Goal: Information Seeking & Learning: Learn about a topic

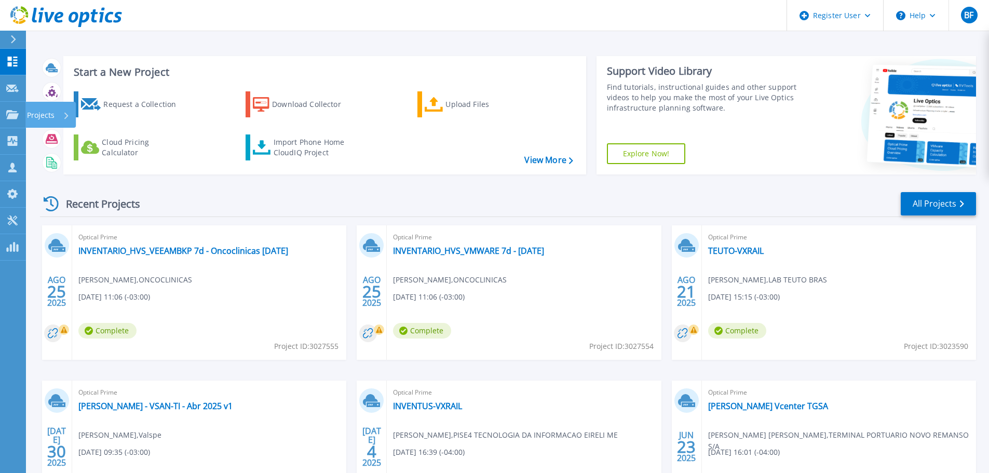
click at [18, 110] on div at bounding box center [12, 114] width 12 height 9
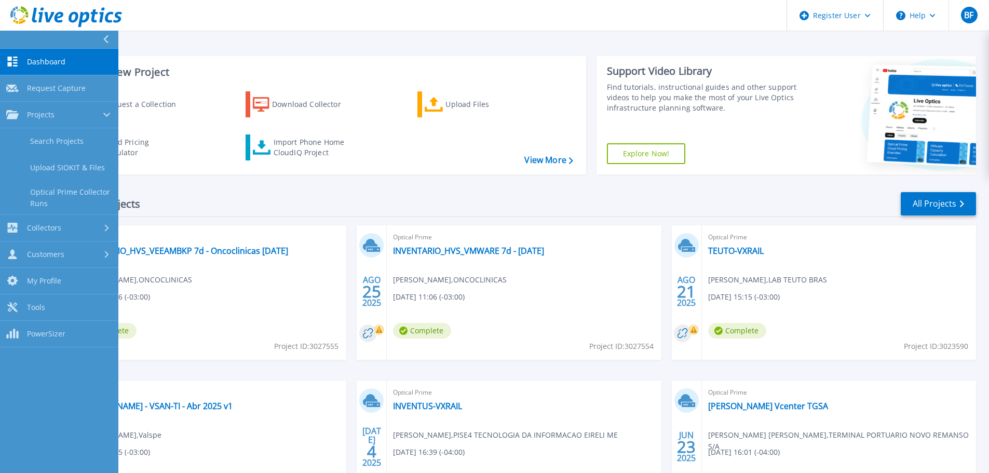
click at [61, 134] on link "Search Projects" at bounding box center [59, 141] width 118 height 26
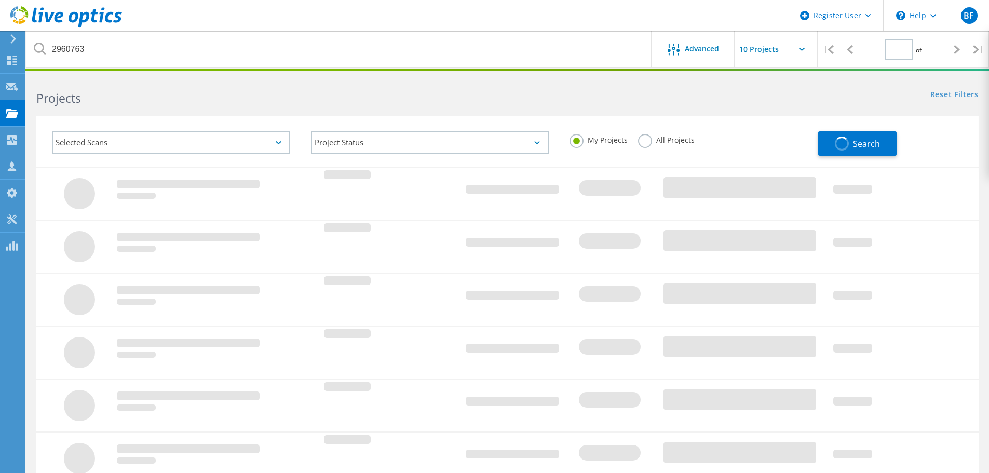
type input "1"
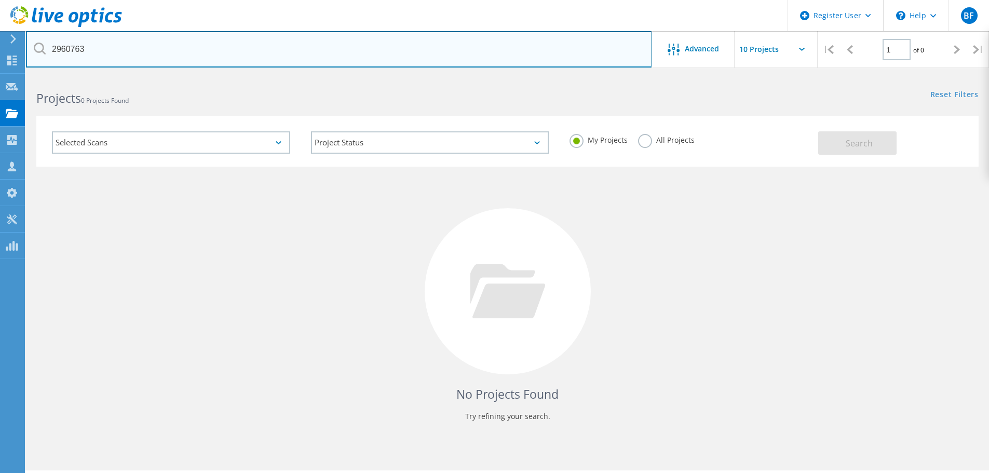
click at [183, 53] on input "2960763" at bounding box center [339, 49] width 626 height 36
paste input "3001790"
type input "3001790"
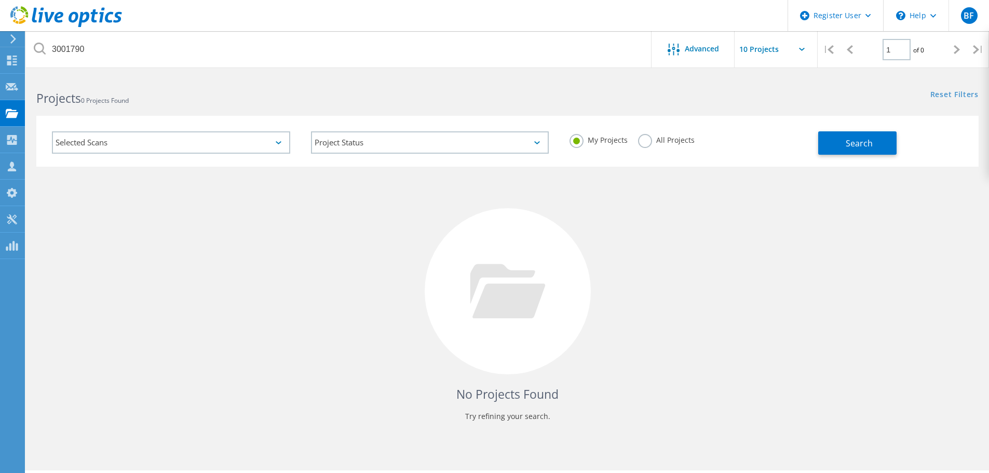
click at [676, 137] on label "All Projects" at bounding box center [666, 139] width 57 height 10
click at [0, 0] on input "All Projects" at bounding box center [0, 0] width 0 height 0
click at [834, 150] on button "Search" at bounding box center [857, 142] width 78 height 23
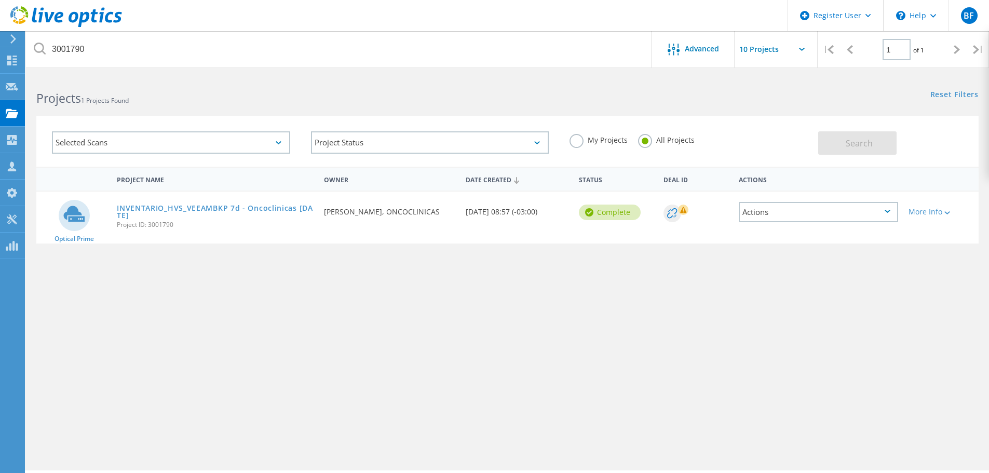
click at [257, 207] on link "INVENTARIO_HVS_VEEAMBKP 7d - Oncoclinicas 11/08/25" at bounding box center [215, 212] width 197 height 15
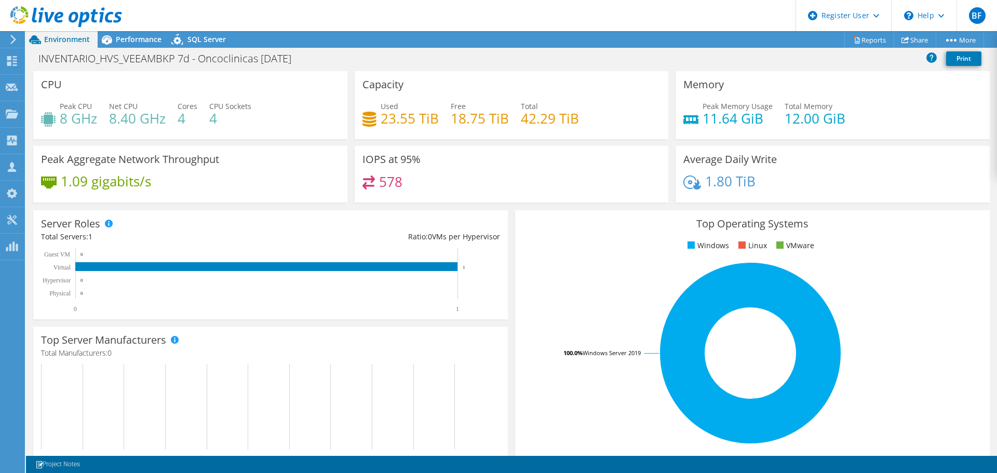
click at [135, 45] on div "Performance" at bounding box center [134, 39] width 72 height 17
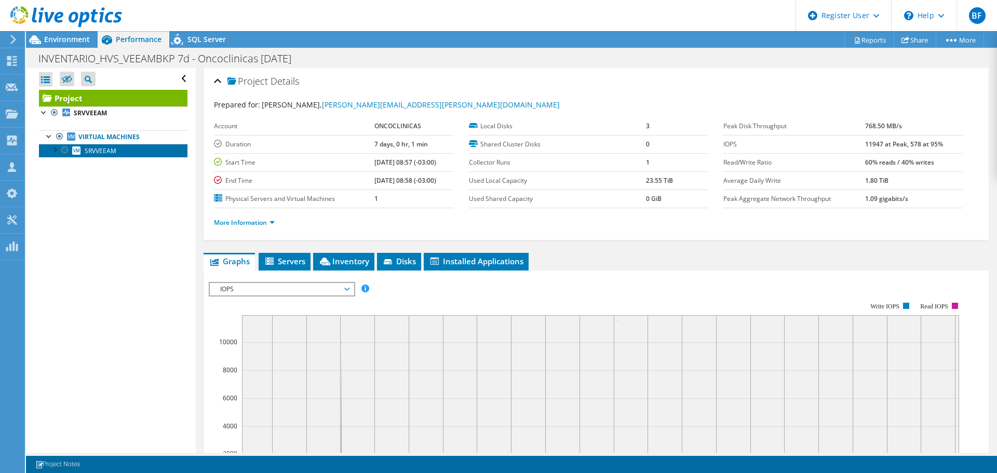
click at [134, 148] on link "SRVVEEAM" at bounding box center [113, 150] width 148 height 13
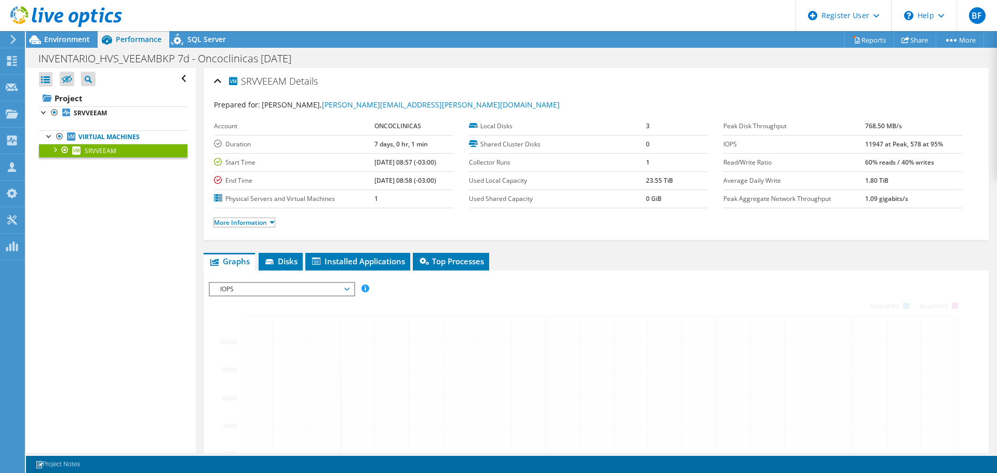
click at [266, 224] on link "More Information" at bounding box center [244, 222] width 61 height 9
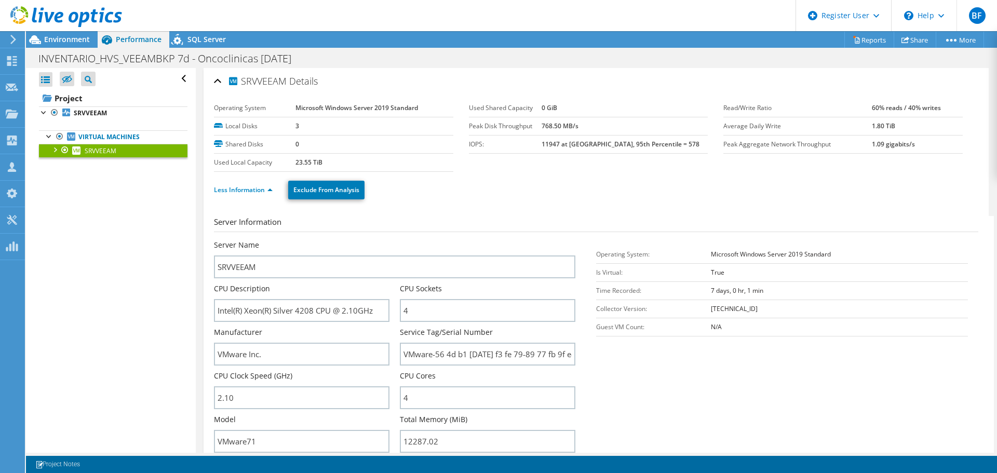
click at [53, 149] on div at bounding box center [54, 149] width 10 height 10
click at [67, 36] on span "Environment" at bounding box center [67, 39] width 46 height 10
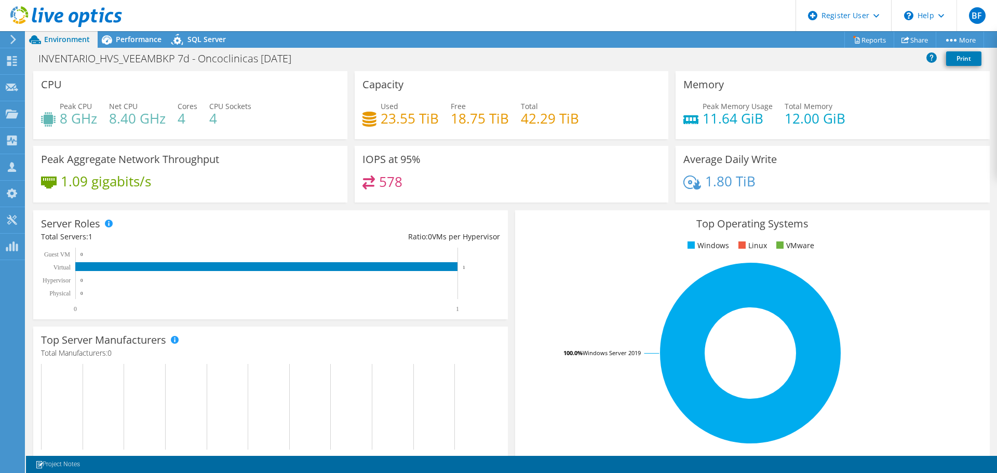
click at [147, 45] on div "Performance" at bounding box center [134, 39] width 72 height 17
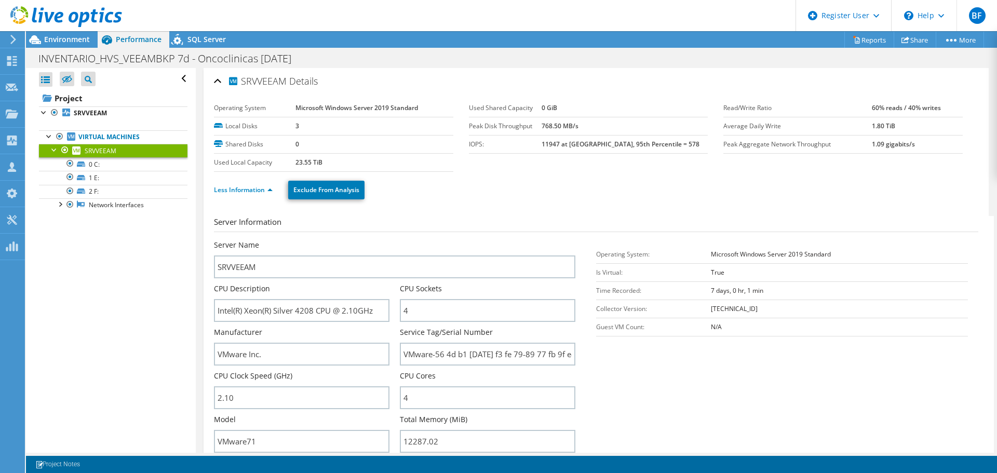
click at [118, 133] on link "Virtual Machines" at bounding box center [113, 136] width 148 height 13
click at [11, 115] on use at bounding box center [12, 113] width 12 height 9
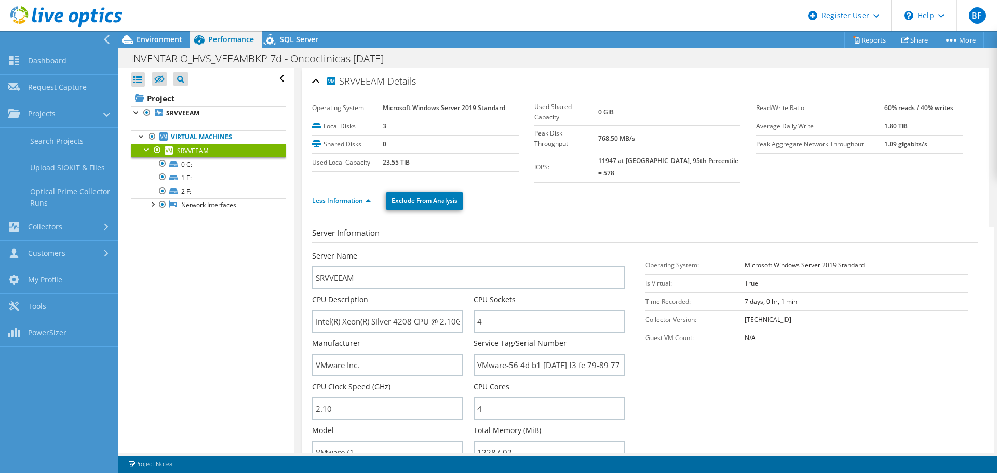
click at [70, 142] on link "Search Projects" at bounding box center [59, 141] width 118 height 26
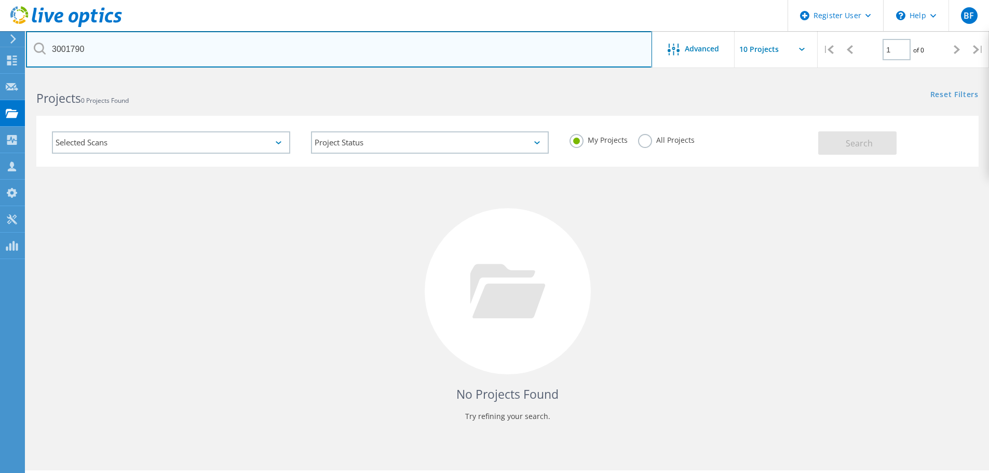
click at [166, 46] on input "3001790" at bounding box center [339, 49] width 626 height 36
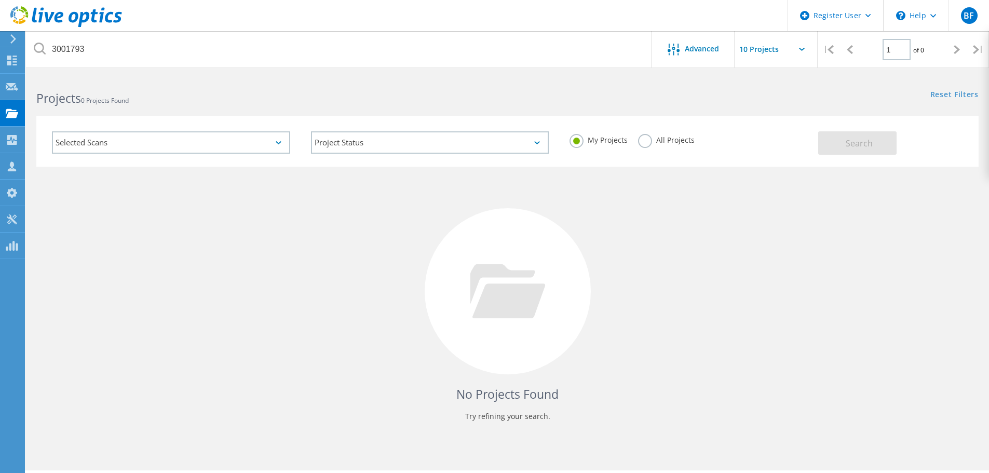
click at [660, 139] on label "All Projects" at bounding box center [666, 139] width 57 height 10
click at [0, 0] on input "All Projects" at bounding box center [0, 0] width 0 height 0
click at [833, 143] on button "Search" at bounding box center [857, 142] width 78 height 23
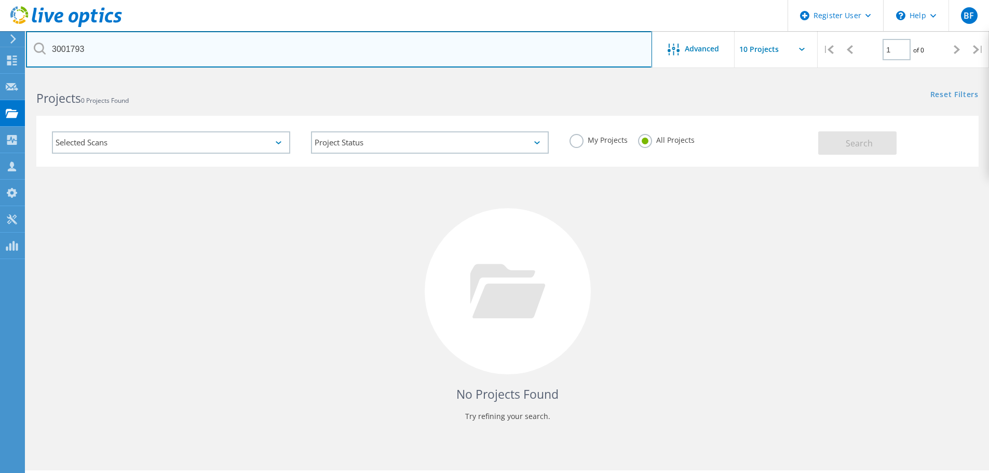
click at [563, 49] on input "3001793" at bounding box center [339, 49] width 626 height 36
click at [137, 42] on input "3001793" at bounding box center [339, 49] width 626 height 36
type input "3001792"
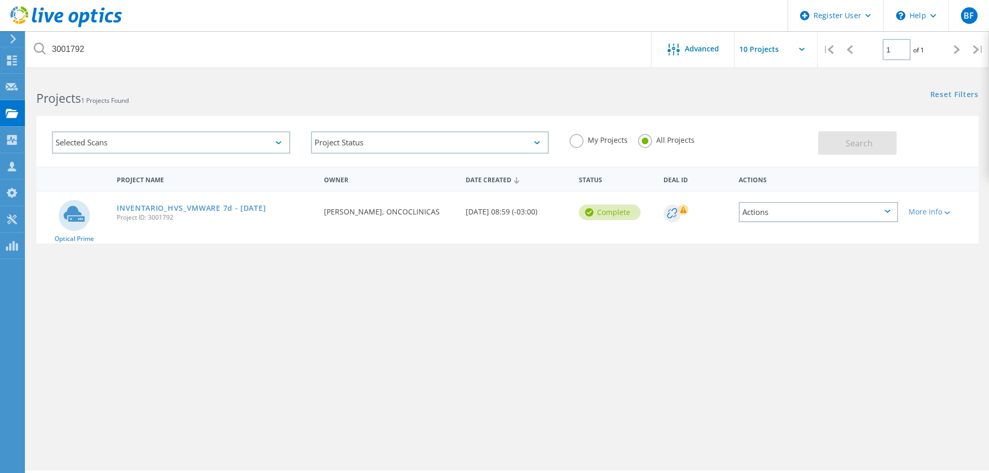
click at [175, 207] on link "INVENTARIO_HVS_VMWARE 7d - [DATE]" at bounding box center [191, 208] width 149 height 7
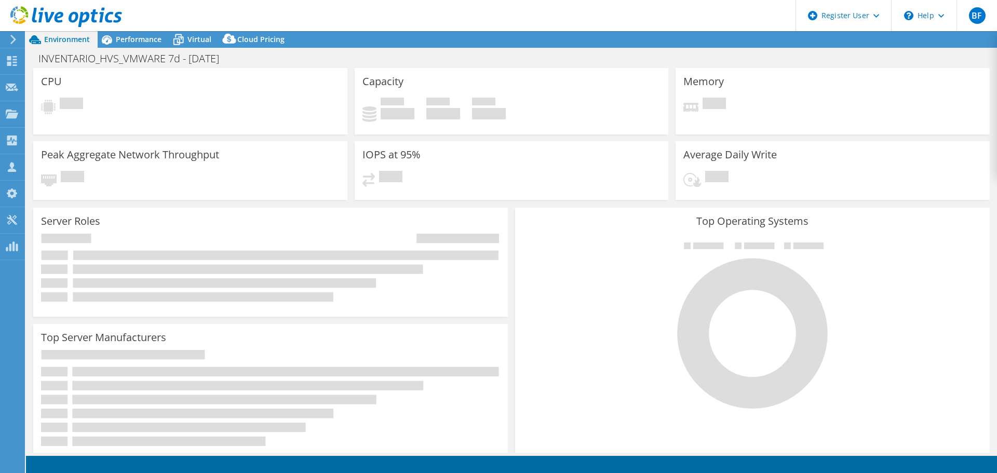
select select "USD"
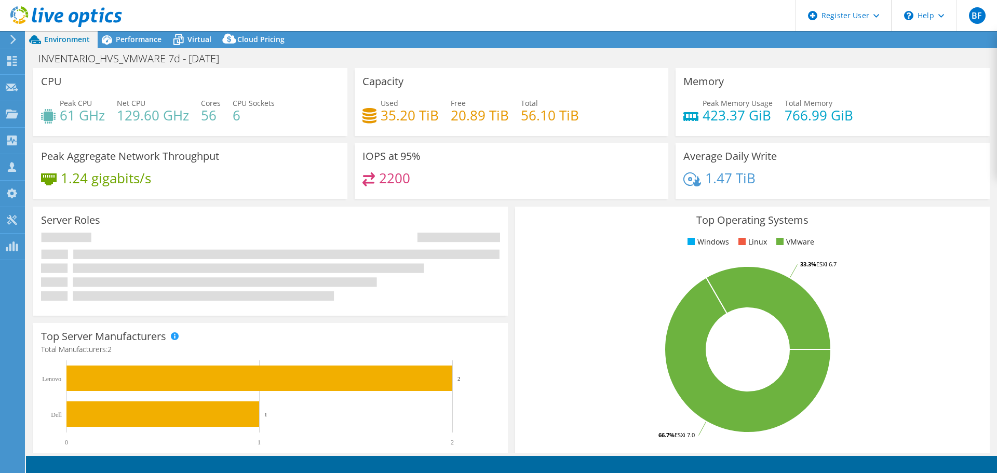
click at [125, 42] on span "Performance" at bounding box center [139, 39] width 46 height 10
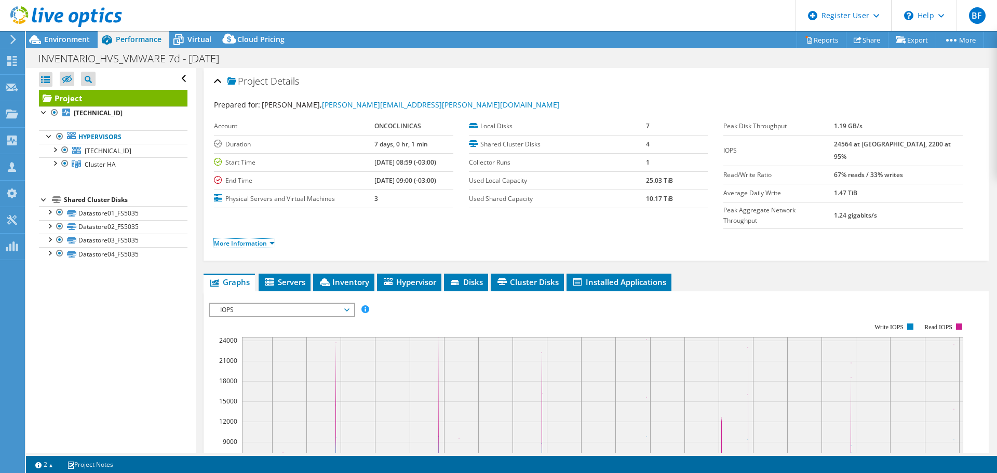
click at [263, 239] on link "More Information" at bounding box center [244, 243] width 61 height 9
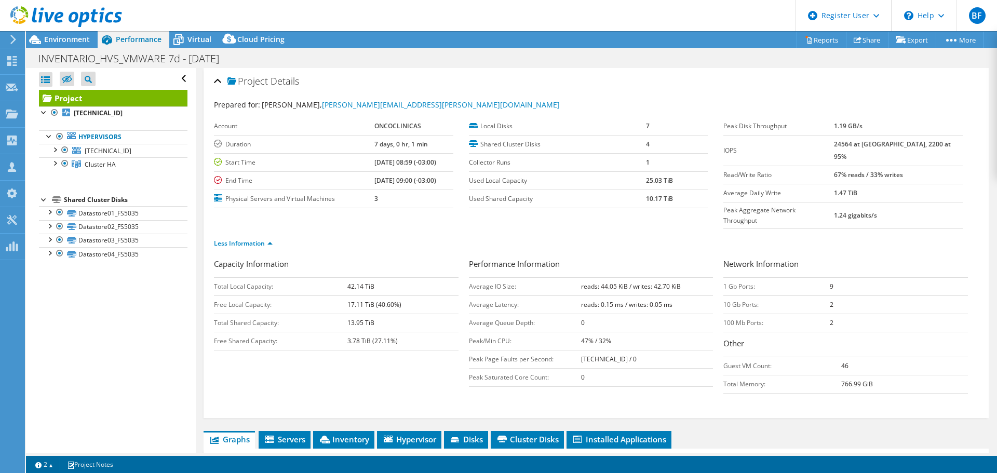
drag, startPoint x: 862, startPoint y: 144, endPoint x: 851, endPoint y: 145, distance: 10.9
click at [851, 145] on tr "IOPS 24564 at [GEOGRAPHIC_DATA], 2200 at 95%" at bounding box center [842, 150] width 239 height 31
click at [627, 282] on b "reads: 44.05 KiB / writes: 42.70 KiB" at bounding box center [631, 286] width 100 height 9
drag, startPoint x: 574, startPoint y: 268, endPoint x: 682, endPoint y: 265, distance: 108.5
click at [682, 277] on tr "Average IO Size: reads: 44.05 KiB / writes: 42.70 KiB" at bounding box center [591, 286] width 244 height 18
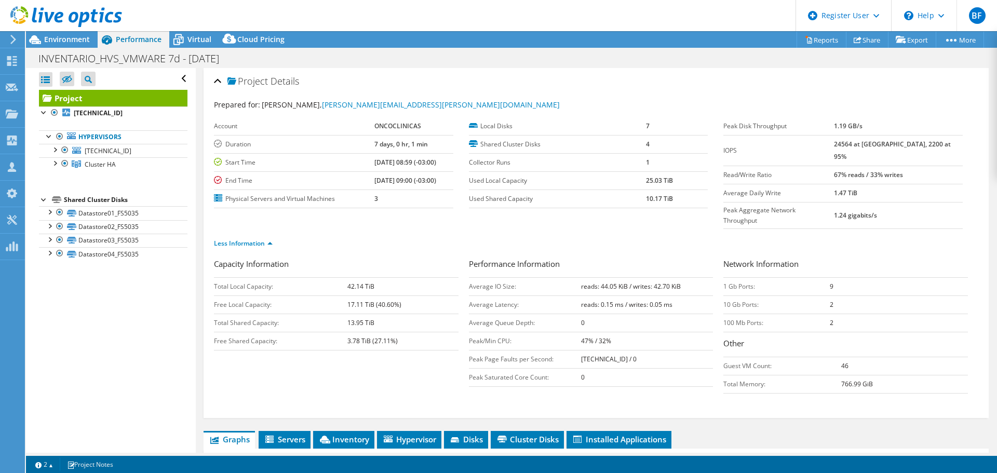
drag, startPoint x: 851, startPoint y: 126, endPoint x: 900, endPoint y: 121, distance: 48.5
click at [900, 121] on tr "Peak Disk Throughput 1.19 GB/s" at bounding box center [842, 126] width 239 height 18
drag, startPoint x: 576, startPoint y: 264, endPoint x: 678, endPoint y: 271, distance: 102.5
click at [678, 277] on tr "Average IO Size: reads: 44.05 KiB / writes: 42.70 KiB" at bounding box center [591, 286] width 244 height 18
drag, startPoint x: 852, startPoint y: 144, endPoint x: 864, endPoint y: 144, distance: 12.0
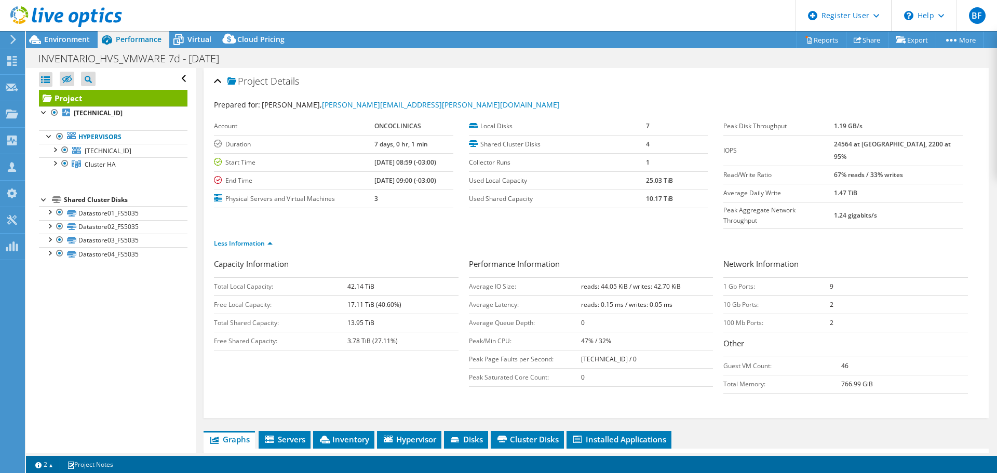
click at [864, 144] on tr "IOPS 24564 at [GEOGRAPHIC_DATA], 2200 at 95%" at bounding box center [842, 150] width 239 height 31
